Goal: Information Seeking & Learning: Learn about a topic

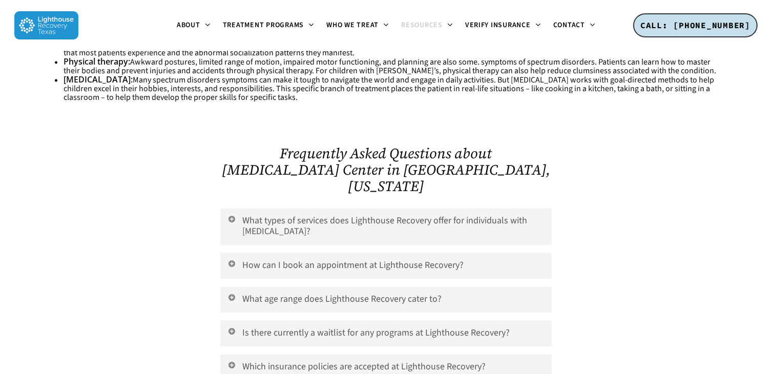
scroll to position [1944, 0]
click at [522, 207] on link "What types of services does Lighthouse Recovery offer for individuals with auti…" at bounding box center [385, 225] width 331 height 37
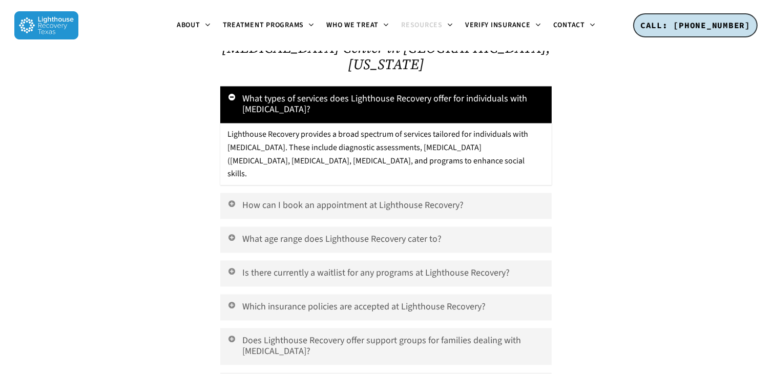
scroll to position [2072, 0]
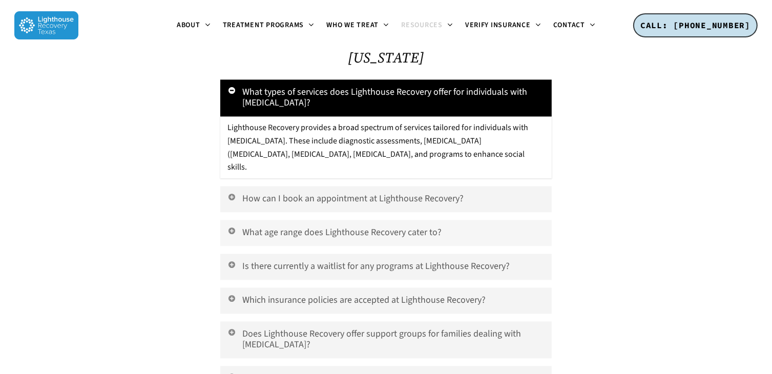
click at [518, 220] on link "What age range does Lighthouse Recovery cater to?" at bounding box center [385, 233] width 331 height 26
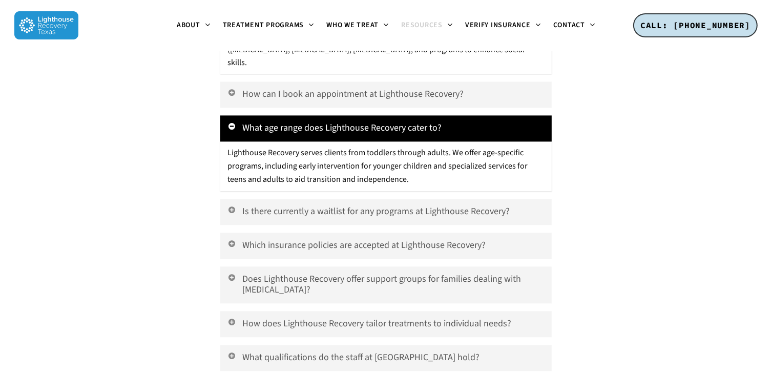
scroll to position [2180, 0]
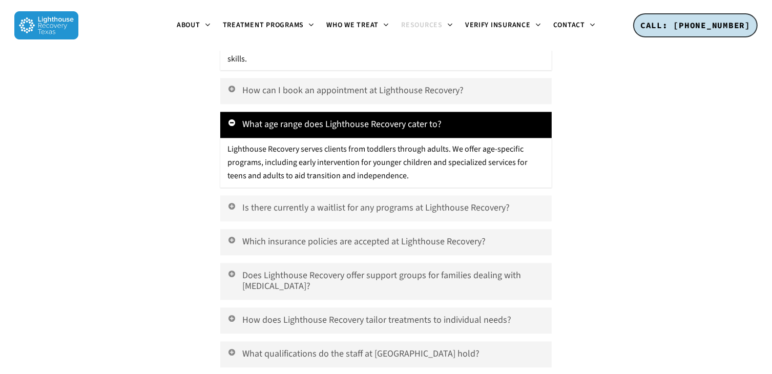
click at [544, 195] on link "Is there currently a waitlist for any programs at Lighthouse Recovery?" at bounding box center [385, 208] width 331 height 26
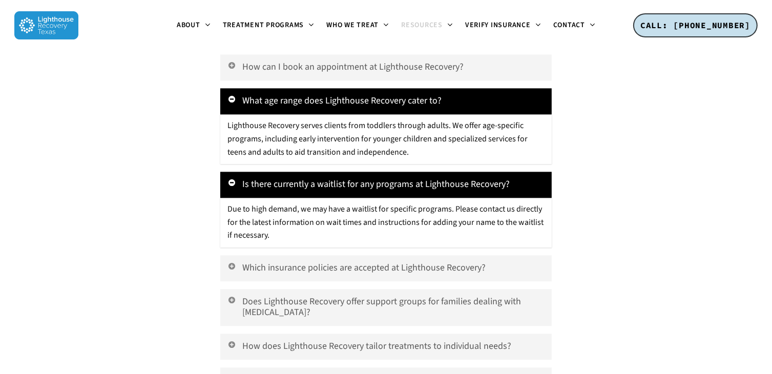
scroll to position [2208, 0]
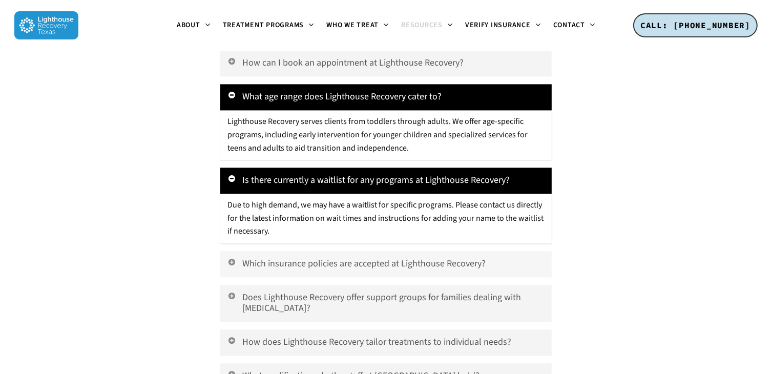
click at [524, 251] on link "Which insurance policies are accepted at Lighthouse Recovery?" at bounding box center [385, 264] width 331 height 26
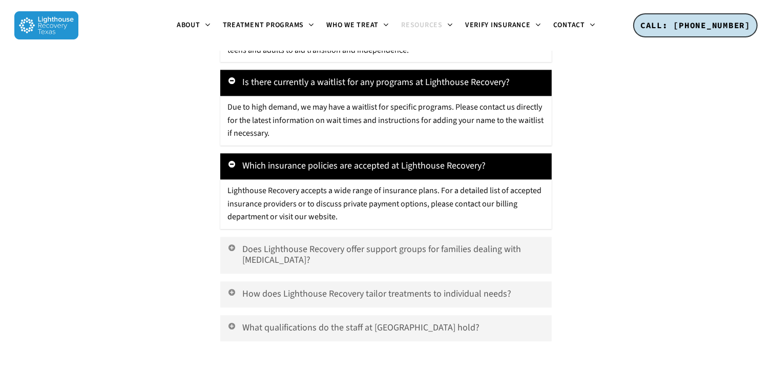
scroll to position [2308, 0]
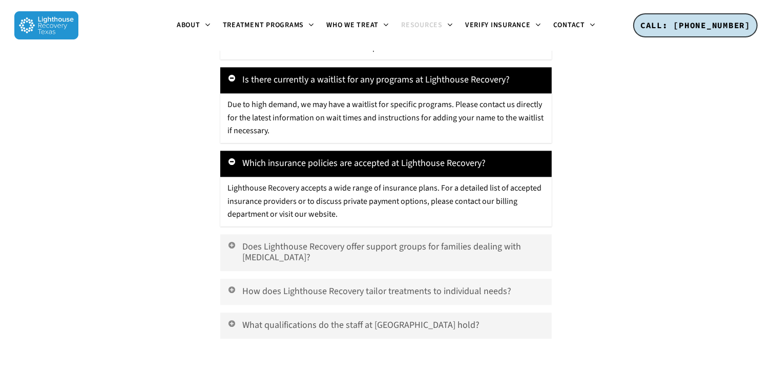
click at [522, 279] on link "How does Lighthouse Recovery tailor treatments to individual needs?" at bounding box center [385, 292] width 331 height 26
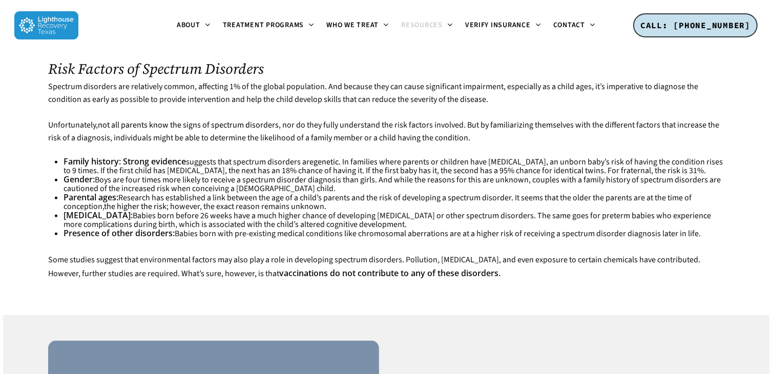
scroll to position [615, 0]
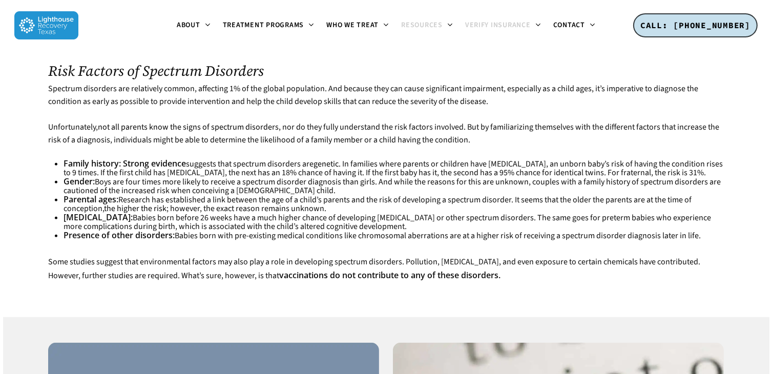
click at [524, 29] on span "Verify Insurance" at bounding box center [498, 25] width 66 height 10
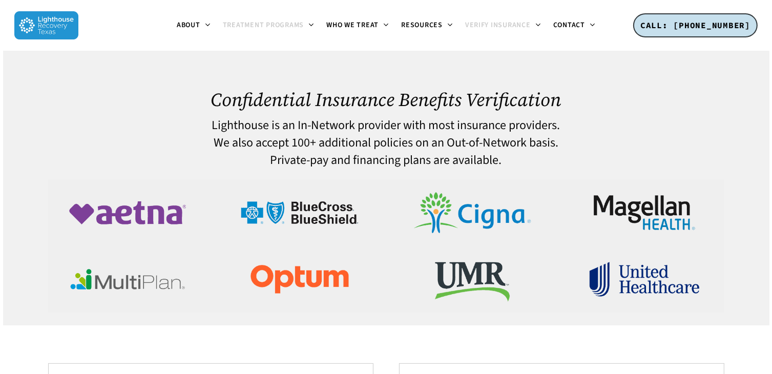
click at [261, 25] on span "Treatment Programs" at bounding box center [263, 25] width 81 height 10
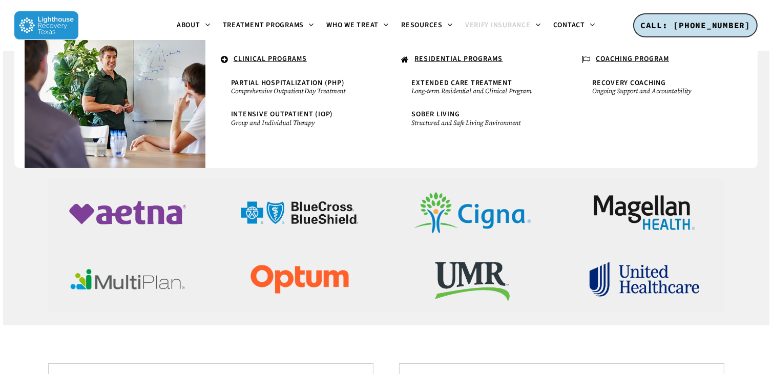
click at [224, 59] on icon at bounding box center [225, 59] width 8 height 9
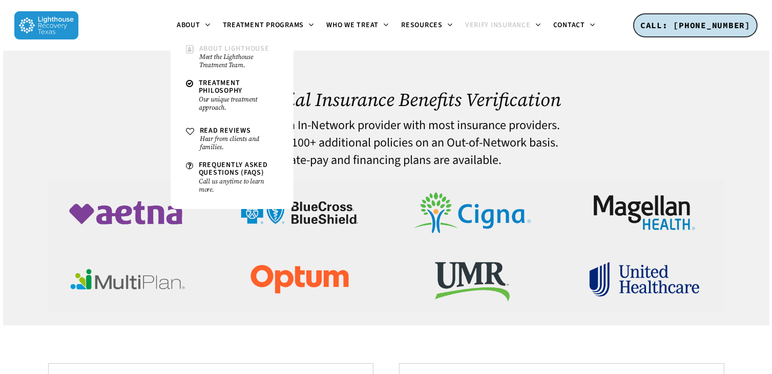
click at [208, 46] on span "About Lighthouse" at bounding box center [234, 49] width 70 height 10
